Goal: Task Accomplishment & Management: Use online tool/utility

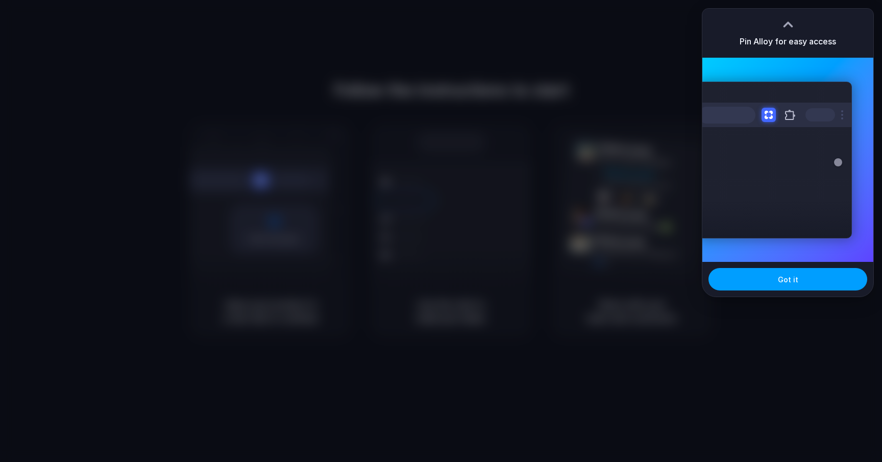
click at [777, 279] on button "Got it" at bounding box center [787, 279] width 159 height 22
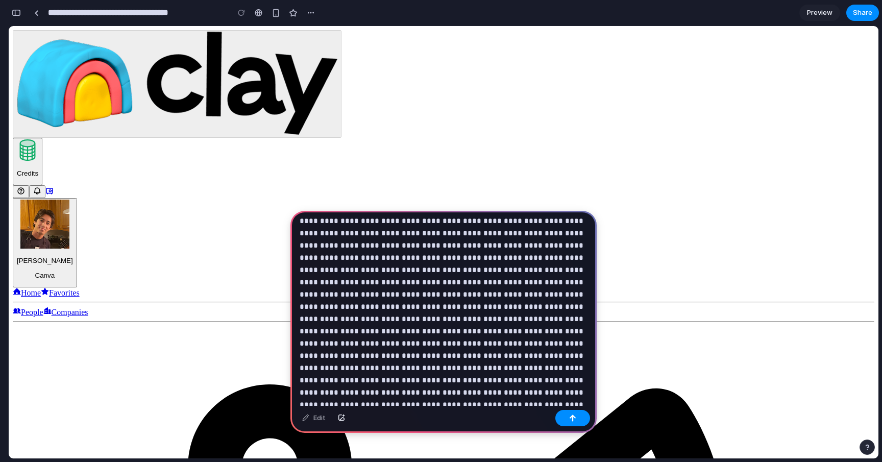
scroll to position [472, 0]
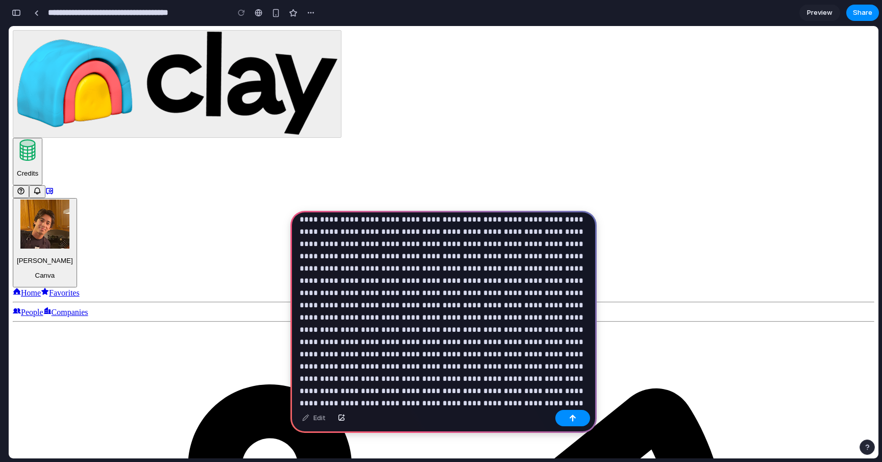
click at [512, 352] on p "**********" at bounding box center [444, 60] width 288 height 625
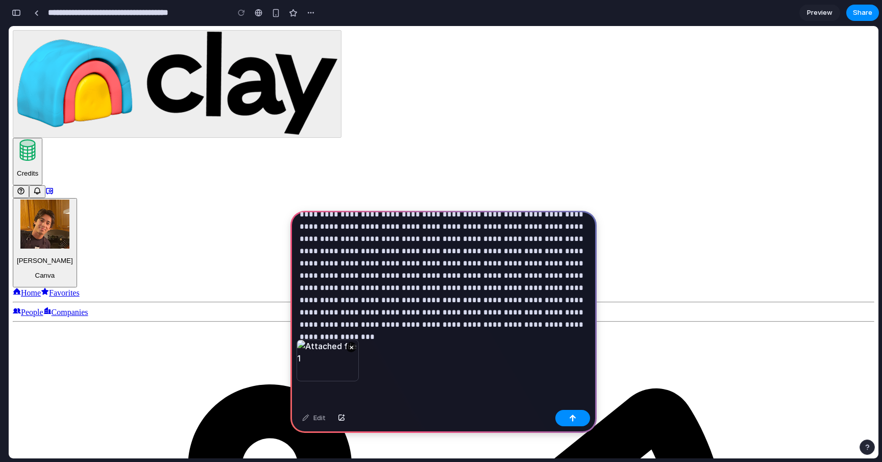
click at [572, 403] on div "×" at bounding box center [443, 372] width 306 height 66
click at [571, 416] on div "button" at bounding box center [572, 417] width 7 height 7
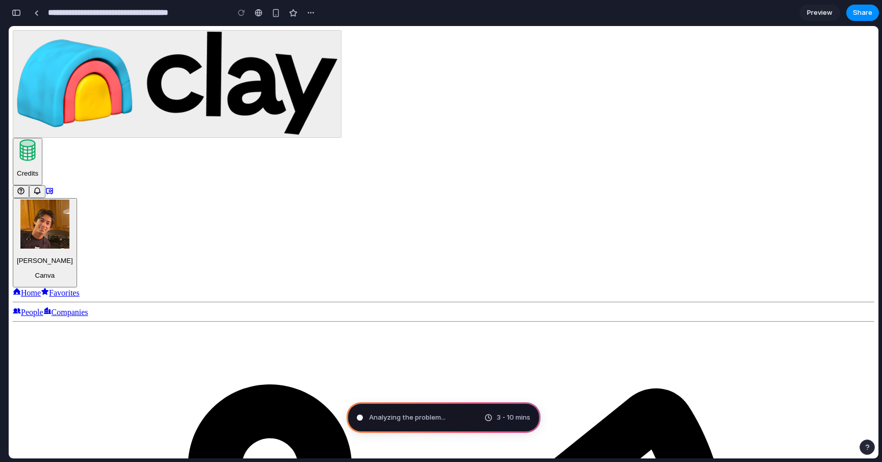
scroll to position [0, 0]
type input "**********"
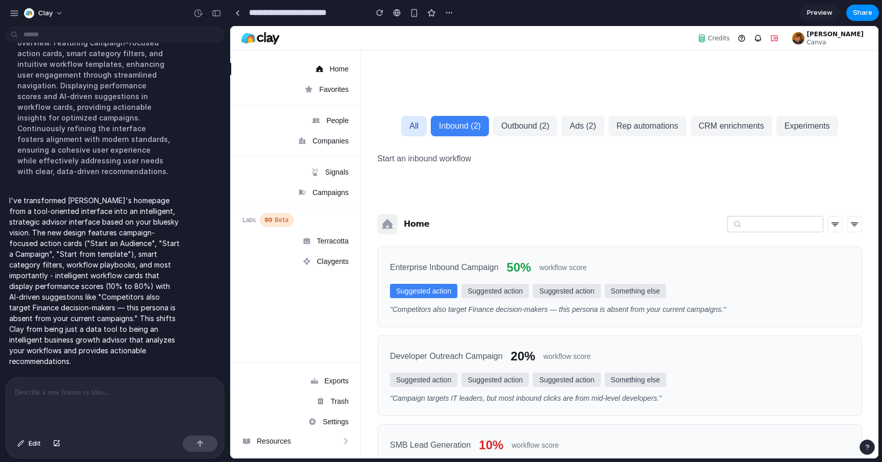
click at [177, 386] on p at bounding box center [115, 392] width 200 height 12
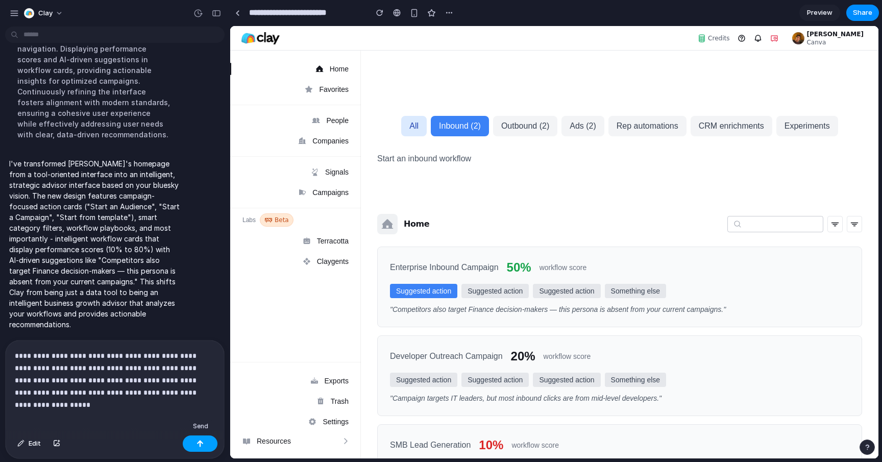
click at [206, 447] on button "button" at bounding box center [200, 443] width 35 height 16
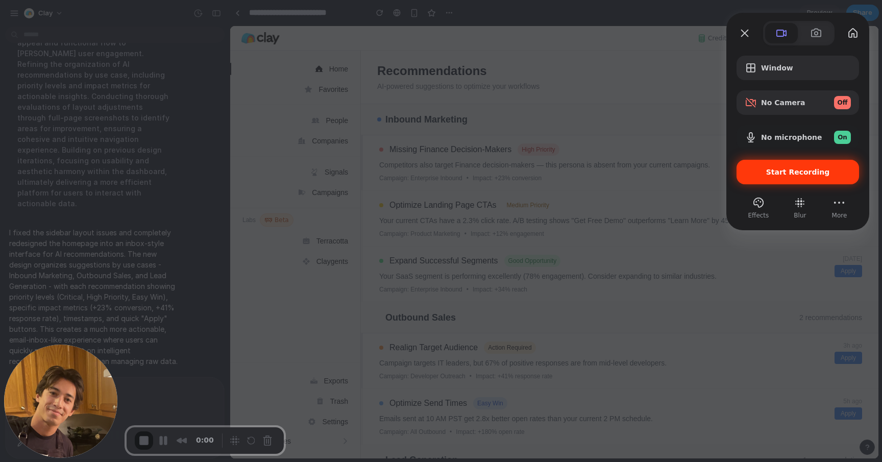
click at [814, 176] on span "Start Recording" at bounding box center [798, 172] width 64 height 8
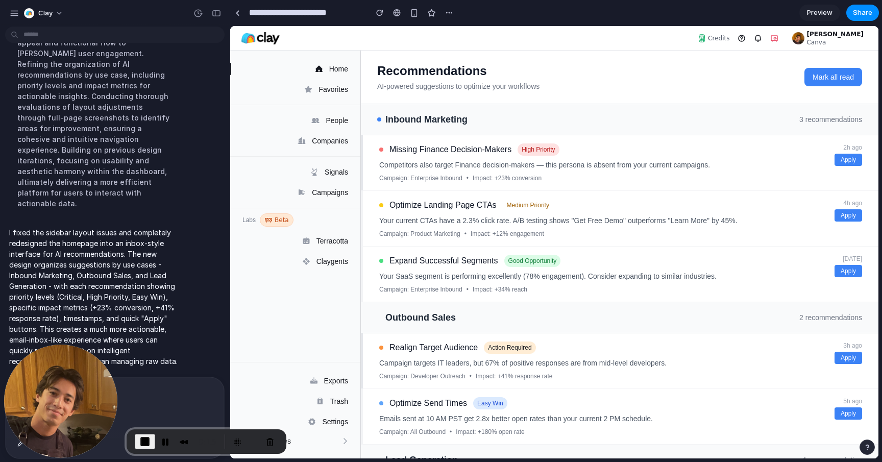
click at [230, 121] on iframe at bounding box center [554, 242] width 648 height 432
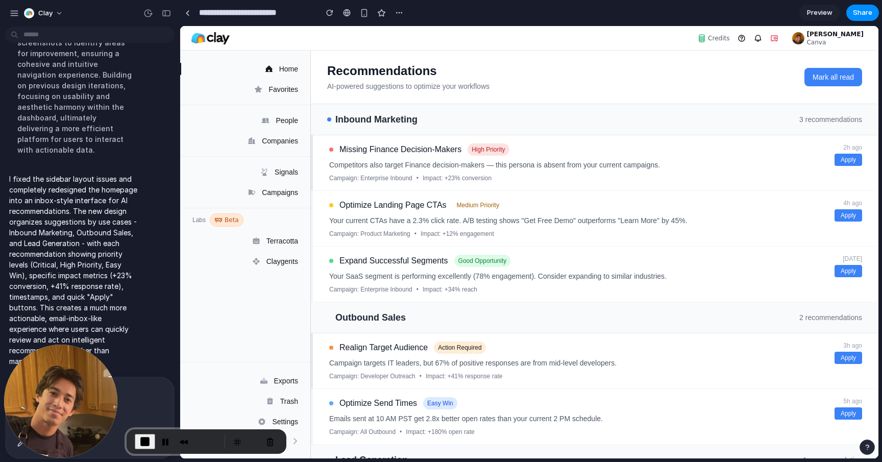
scroll to position [1849, 0]
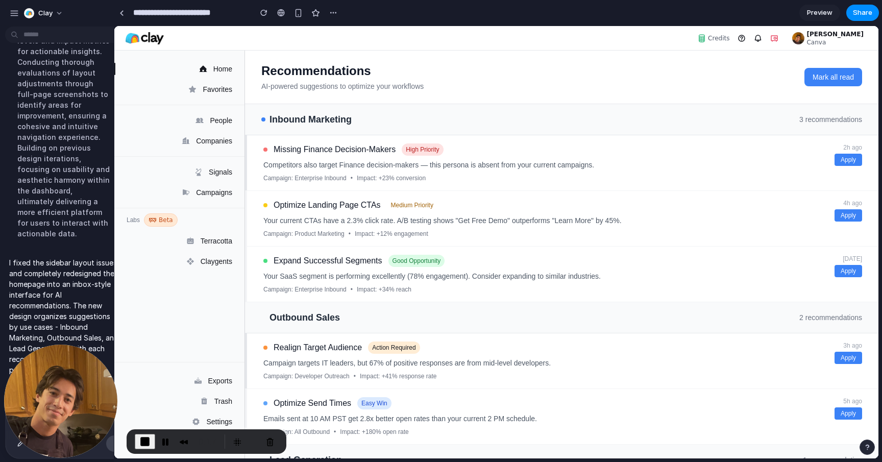
drag, startPoint x: 229, startPoint y: 124, endPoint x: 114, endPoint y: 128, distance: 115.4
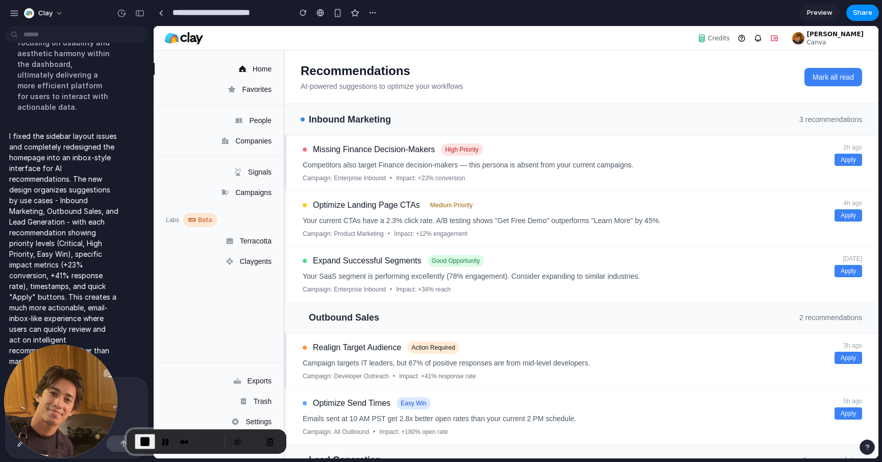
scroll to position [2075, 0]
drag, startPoint x: 298, startPoint y: 57, endPoint x: 348, endPoint y: 78, distance: 54.2
click at [348, 78] on div "Recommendations AI-powered suggestions to optimize your workflows Mark all read" at bounding box center [581, 78] width 594 height 54
click at [449, 72] on h1 "Recommendations" at bounding box center [382, 71] width 162 height 16
drag, startPoint x: 514, startPoint y: 67, endPoint x: 566, endPoint y: 76, distance: 52.2
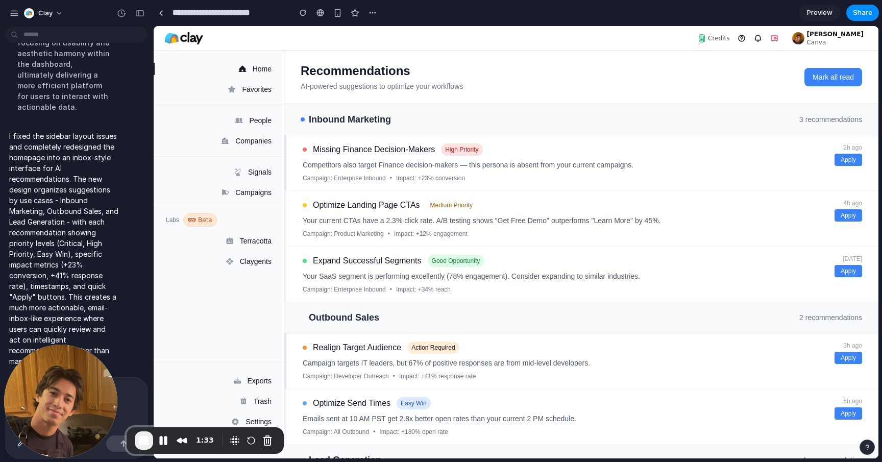
click at [566, 76] on div "Recommendations AI-powered suggestions to optimize your workflows Mark all read" at bounding box center [581, 77] width 561 height 29
